Goal: Information Seeking & Learning: Learn about a topic

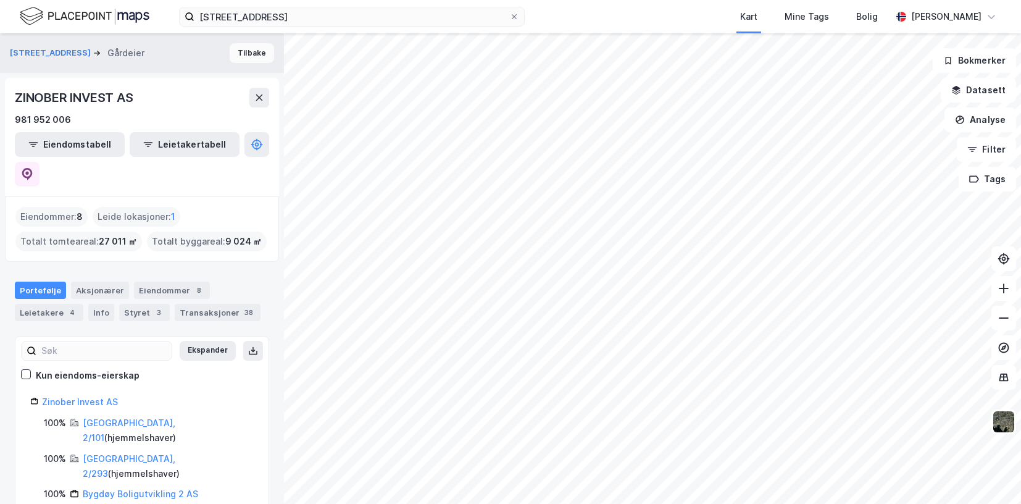
click at [252, 55] on button "Tilbake" at bounding box center [252, 53] width 44 height 20
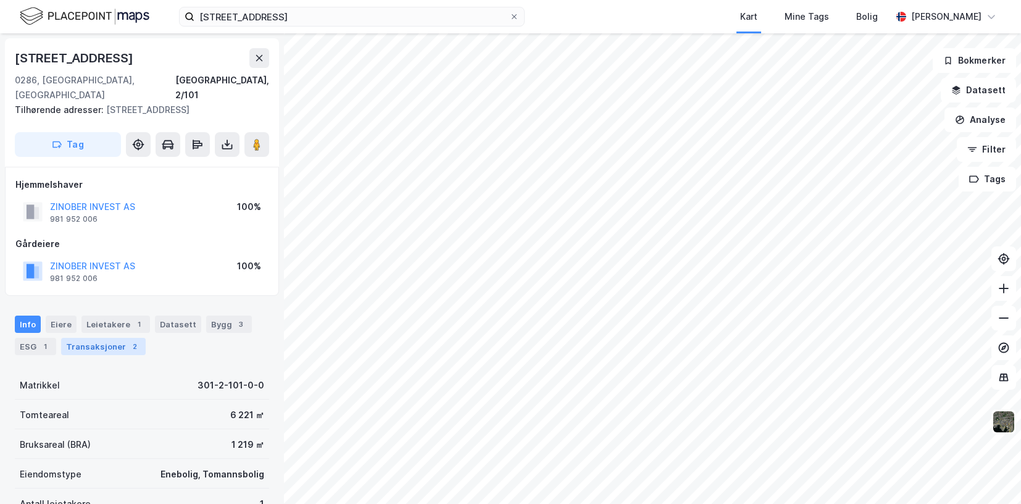
click at [107, 338] on div "Transaksjoner 2" at bounding box center [103, 346] width 85 height 17
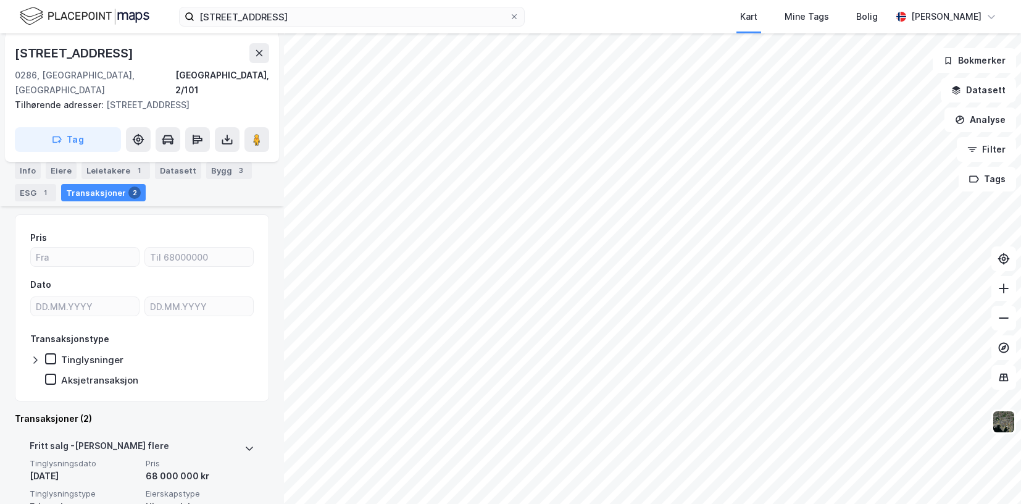
scroll to position [136, 0]
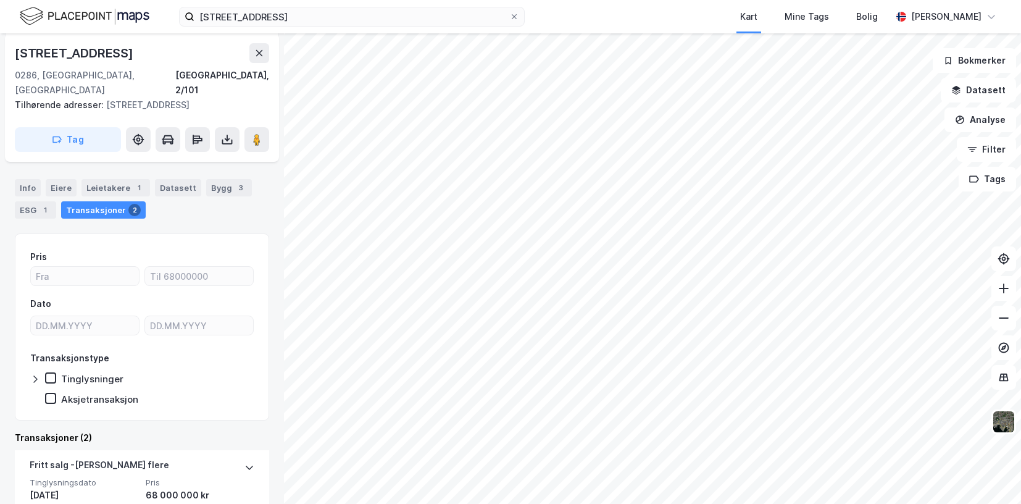
click at [35, 375] on icon at bounding box center [35, 378] width 4 height 7
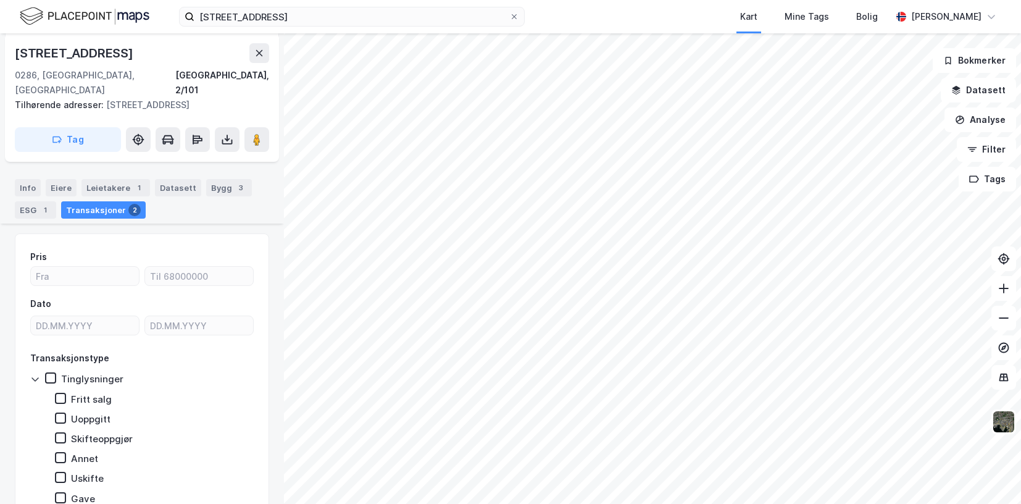
scroll to position [260, 0]
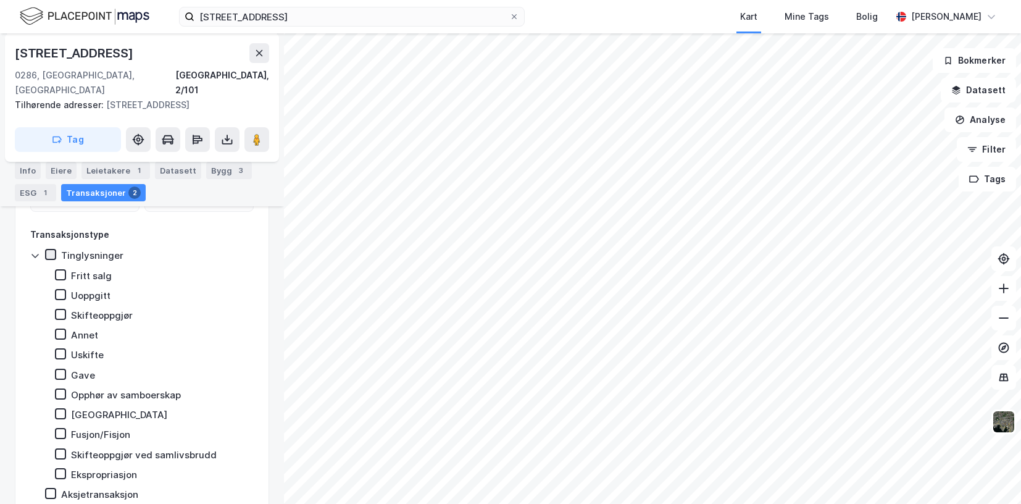
click at [52, 250] on icon at bounding box center [50, 254] width 9 height 9
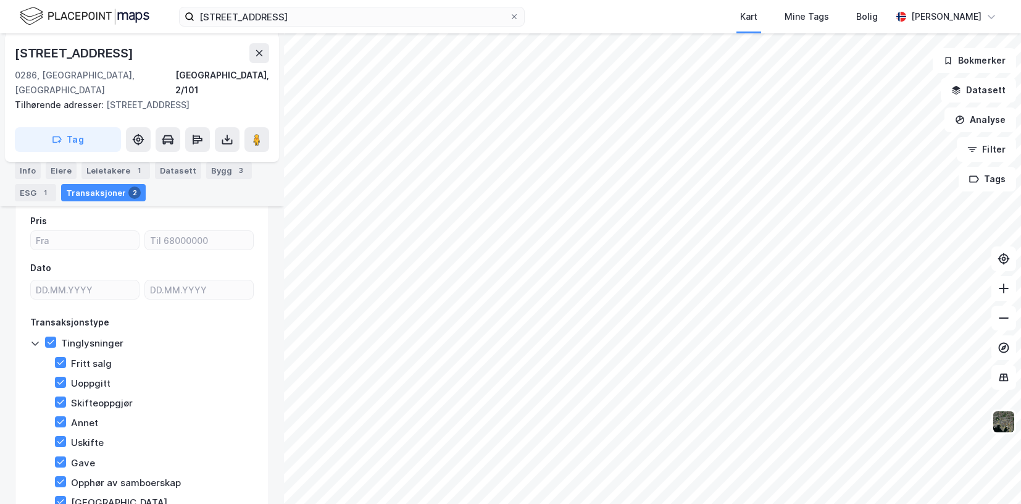
scroll to position [49, 0]
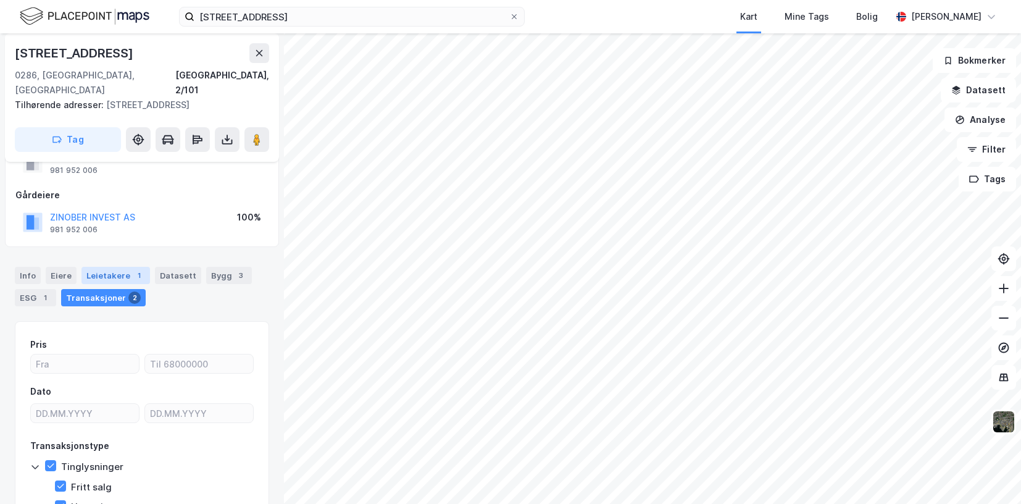
click at [110, 267] on div "Leietakere 1" at bounding box center [115, 275] width 69 height 17
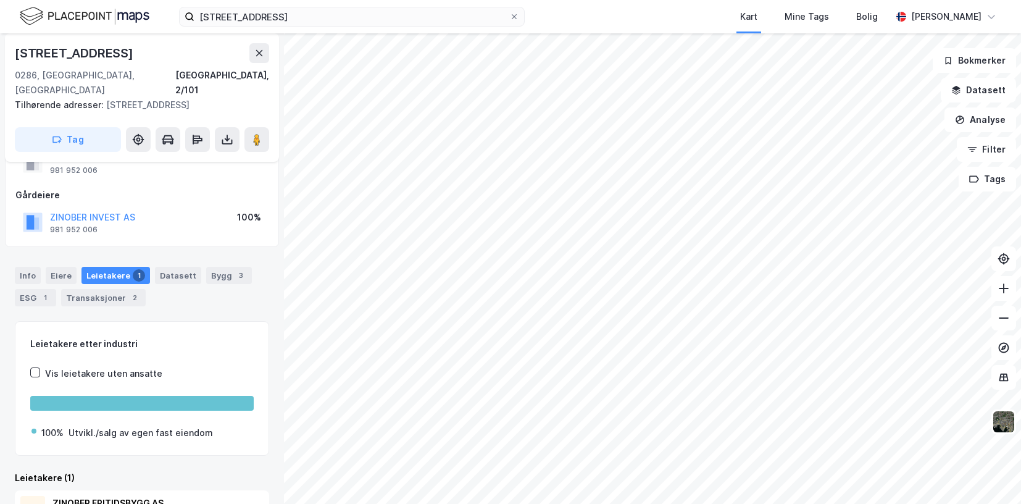
scroll to position [100, 0]
